Goal: Contribute content: Contribute content

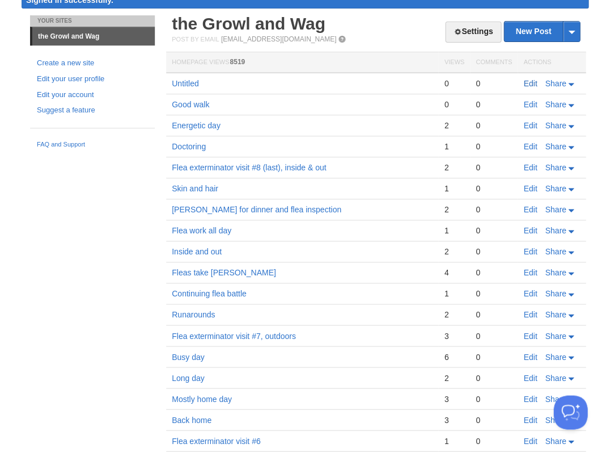
click at [530, 82] on link "Edit" at bounding box center [531, 83] width 14 height 9
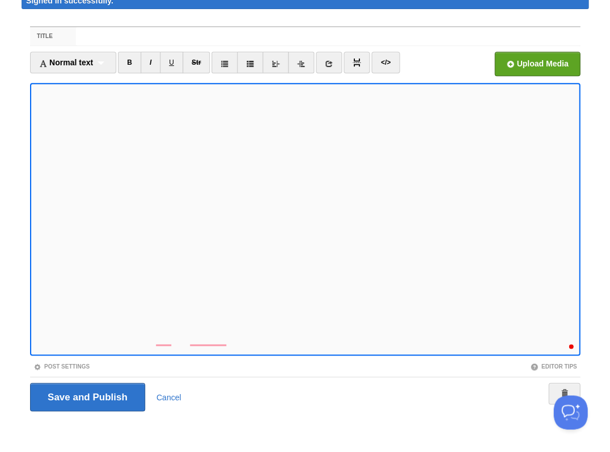
scroll to position [263, 0]
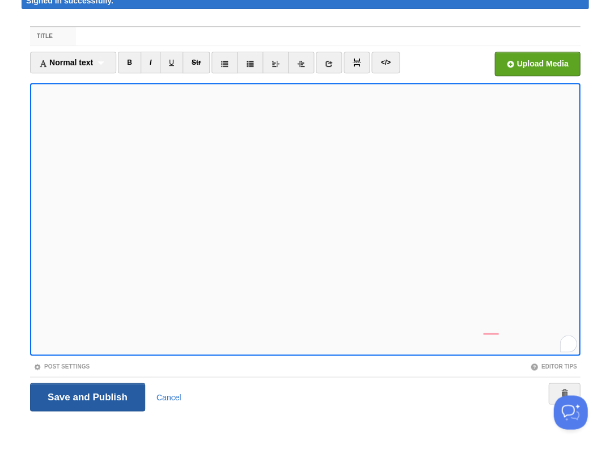
click at [86, 394] on input "Save and Publish" at bounding box center [87, 396] width 115 height 28
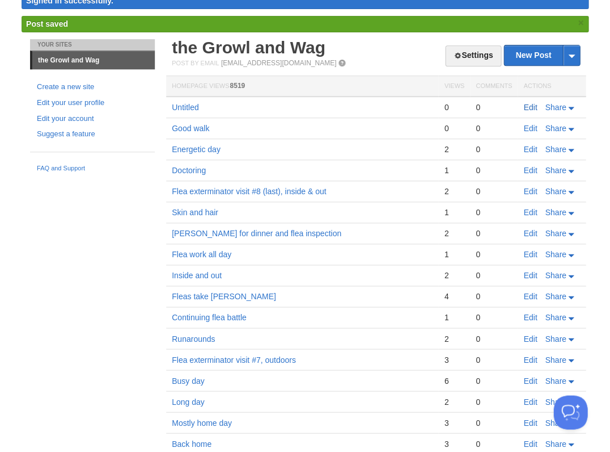
click at [533, 104] on link "Edit" at bounding box center [531, 107] width 14 height 9
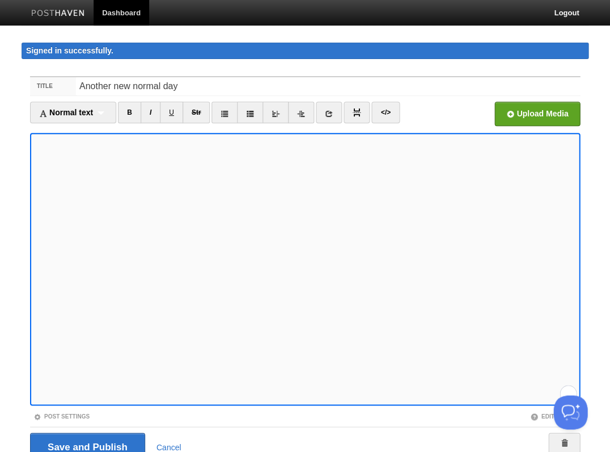
scroll to position [261, 0]
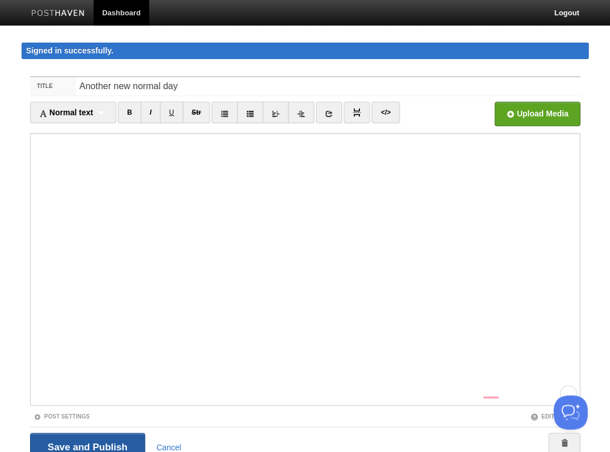
click at [86, 445] on input "Save and Publish" at bounding box center [87, 446] width 115 height 28
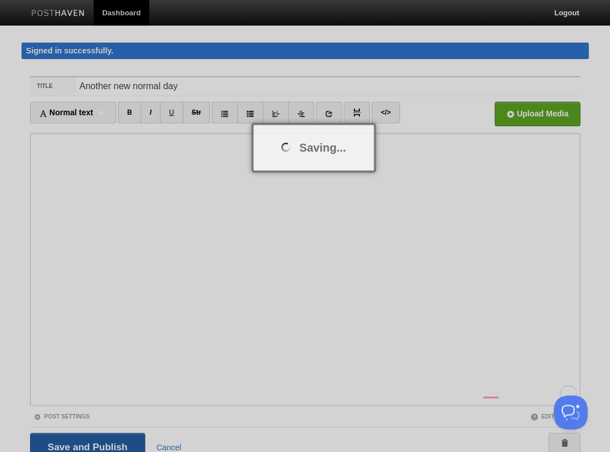
scroll to position [7, 0]
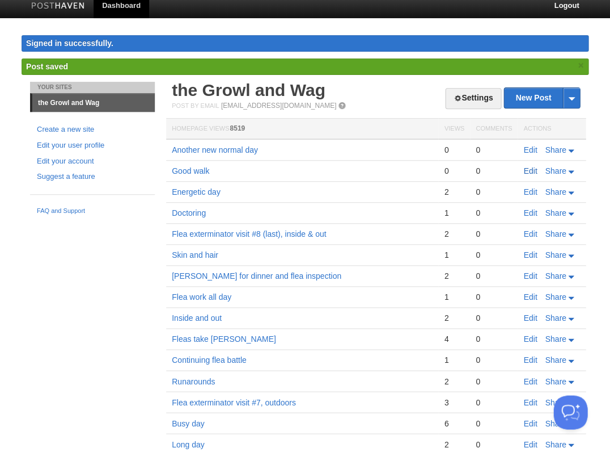
click at [532, 167] on link "Edit" at bounding box center [531, 170] width 14 height 9
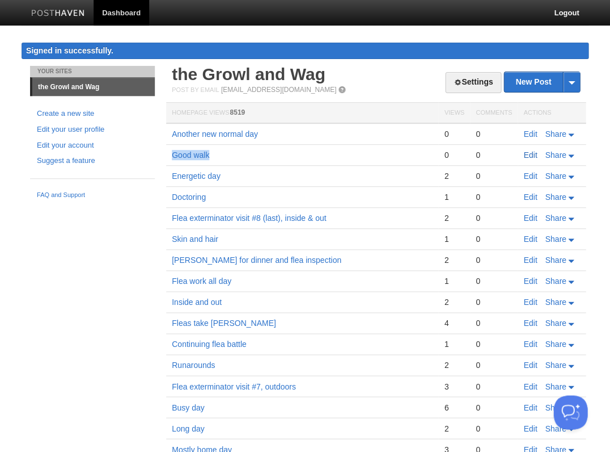
click at [528, 152] on link "Edit" at bounding box center [531, 154] width 14 height 9
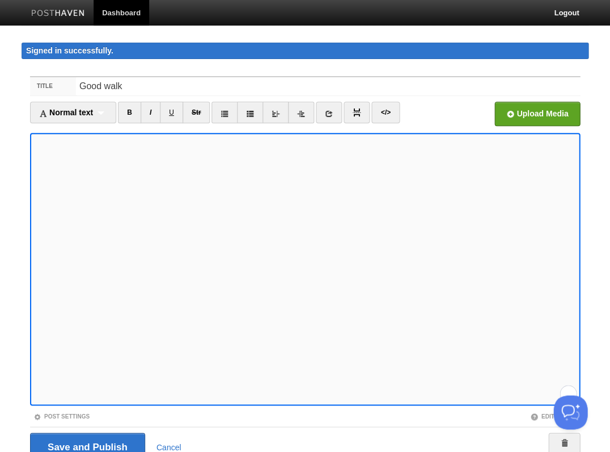
scroll to position [50, 0]
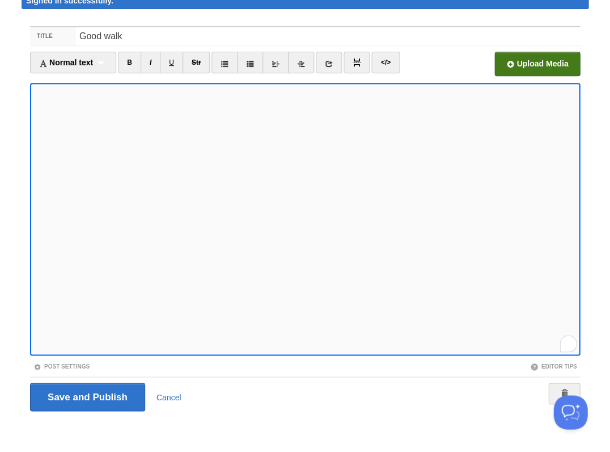
click at [526, 61] on input "file" at bounding box center [195, 67] width 859 height 58
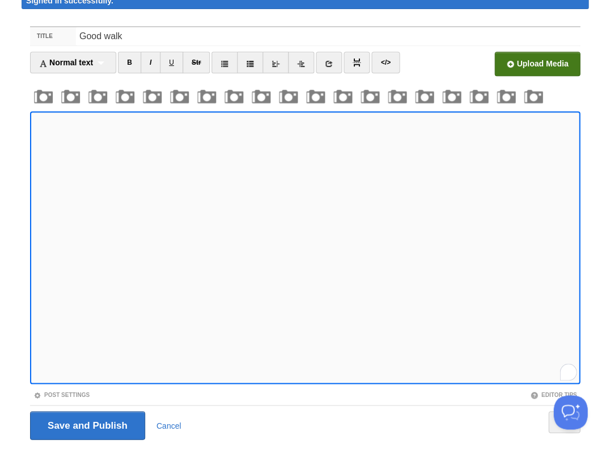
scroll to position [467, 0]
click at [86, 423] on input "Save and Publish" at bounding box center [87, 425] width 115 height 28
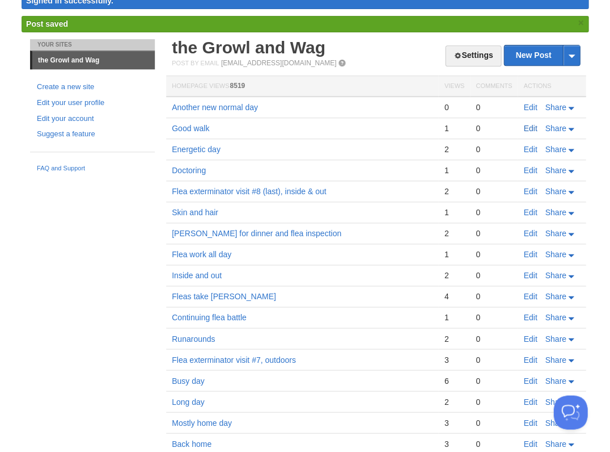
click at [529, 126] on link "Edit" at bounding box center [531, 128] width 14 height 9
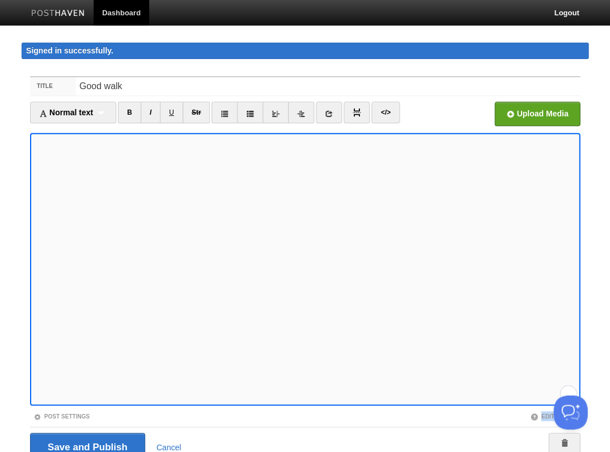
click at [187, 419] on fieldset "Title Good walk Normal text Normal text Heading 1 Heading 2 Heading 3 B I U Str…" at bounding box center [305, 272] width 550 height 393
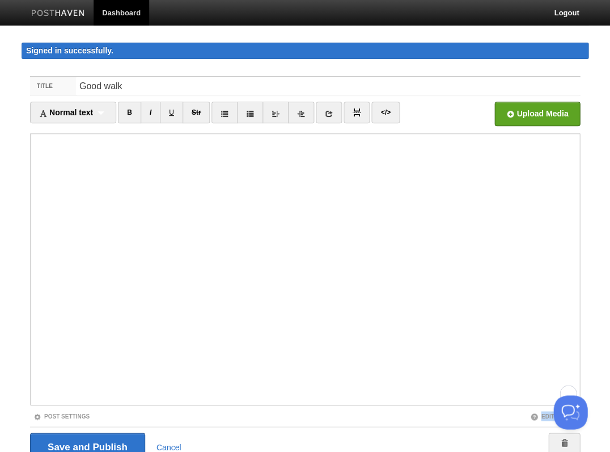
scroll to position [50, 0]
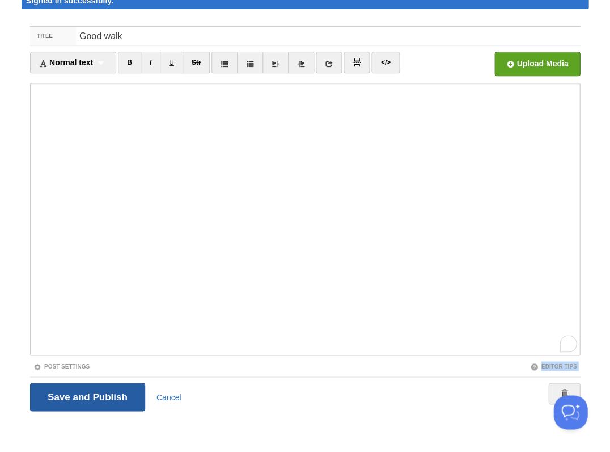
click at [74, 398] on input "Save and Publish" at bounding box center [87, 396] width 115 height 28
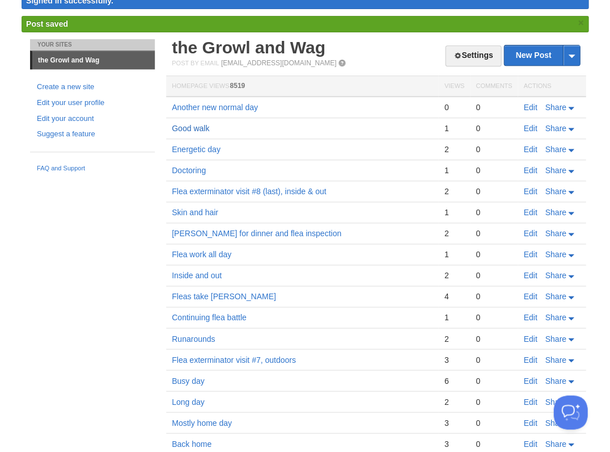
click at [185, 124] on link "Good walk" at bounding box center [190, 128] width 37 height 9
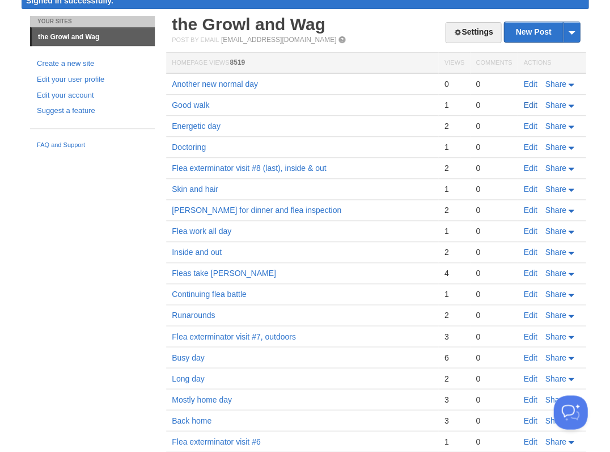
click at [528, 102] on link "Edit" at bounding box center [531, 104] width 14 height 9
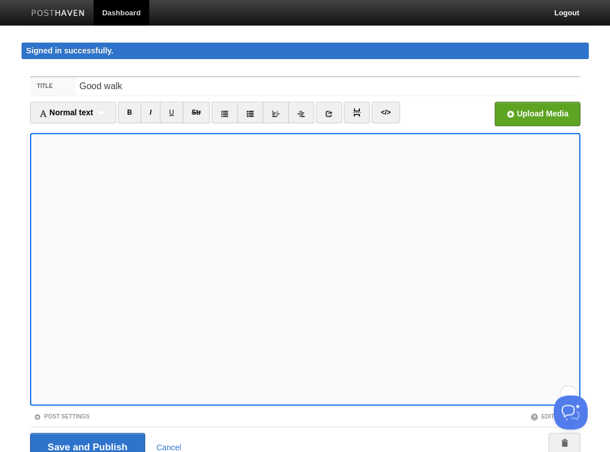
scroll to position [50, 0]
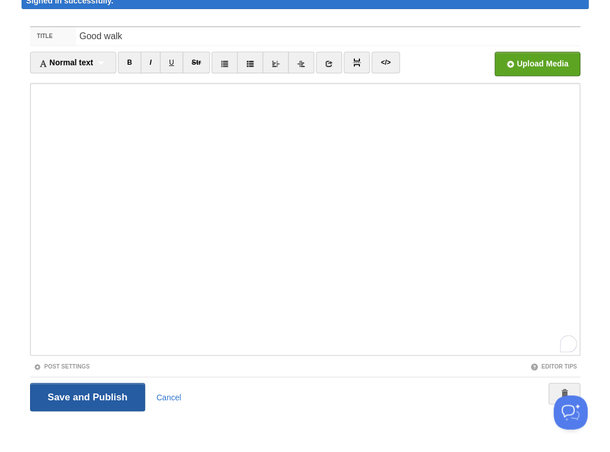
click at [91, 387] on input "Save and Publish" at bounding box center [87, 396] width 115 height 28
